Goal: Entertainment & Leisure: Consume media (video, audio)

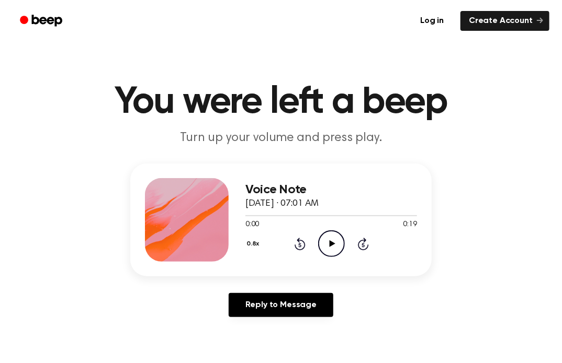
click at [333, 242] on icon "Play Audio" at bounding box center [331, 244] width 27 height 27
click at [328, 237] on icon "Play Audio" at bounding box center [331, 244] width 27 height 27
click at [331, 242] on icon at bounding box center [332, 244] width 6 height 7
